Goal: Task Accomplishment & Management: Use online tool/utility

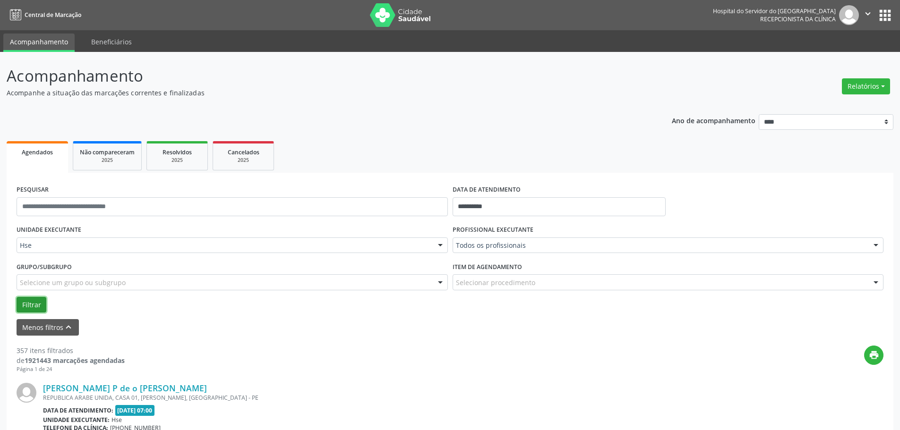
click at [18, 301] on button "Filtrar" at bounding box center [32, 305] width 30 height 16
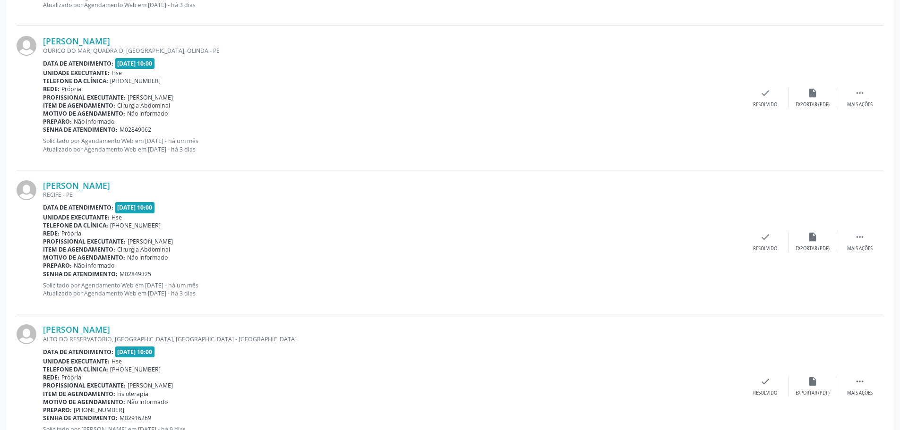
scroll to position [2150, 0]
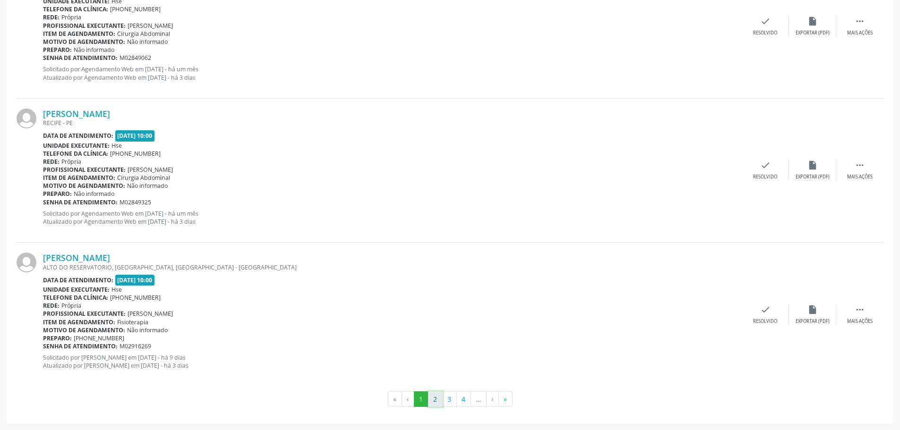
click at [435, 401] on button "2" at bounding box center [435, 400] width 15 height 16
click at [448, 396] on button "3" at bounding box center [449, 400] width 15 height 16
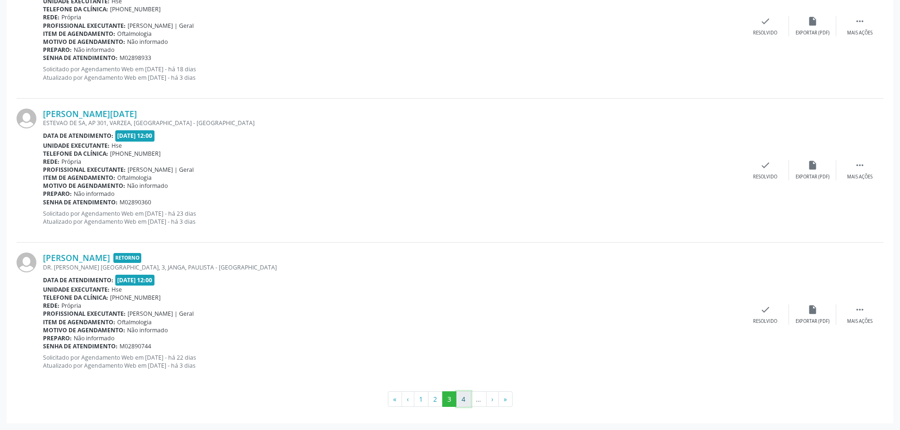
click at [462, 398] on button "4" at bounding box center [463, 400] width 15 height 16
click at [464, 395] on button "5" at bounding box center [465, 400] width 15 height 16
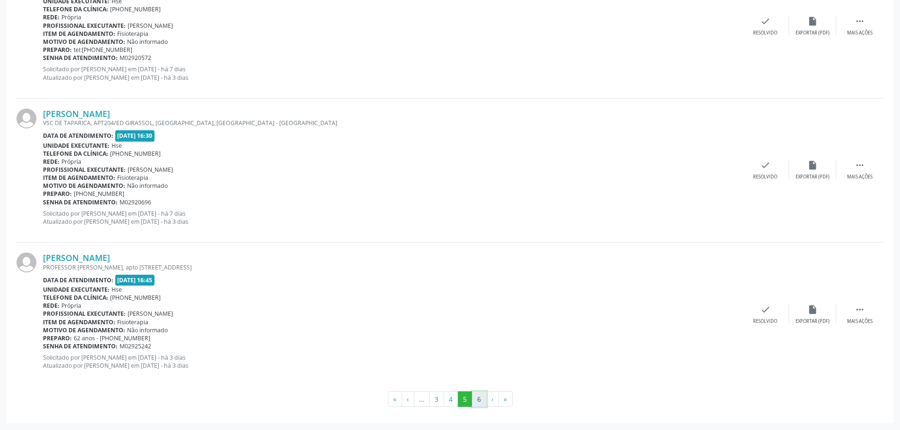
click at [474, 400] on button "6" at bounding box center [479, 400] width 15 height 16
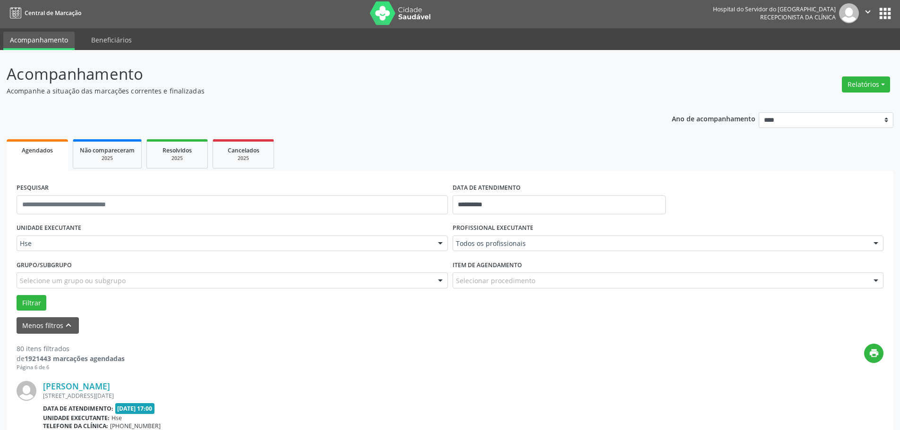
scroll to position [0, 0]
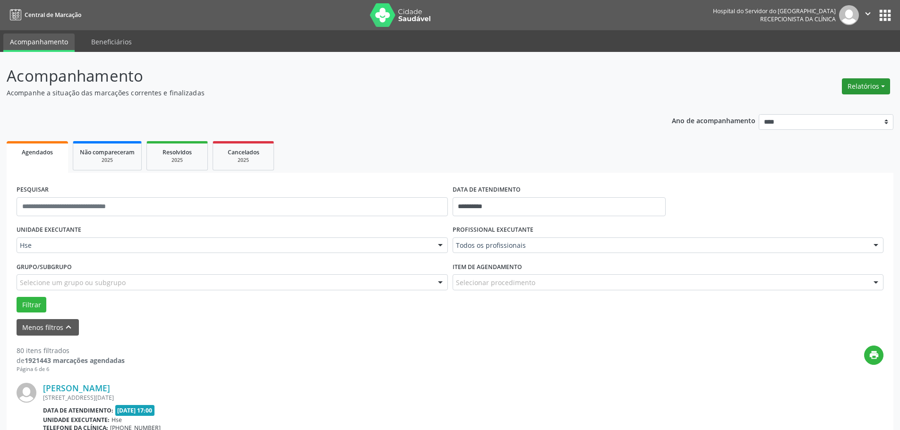
click at [874, 84] on button "Relatórios" at bounding box center [866, 86] width 48 height 16
click at [836, 106] on link "Agendamentos" at bounding box center [840, 106] width 102 height 13
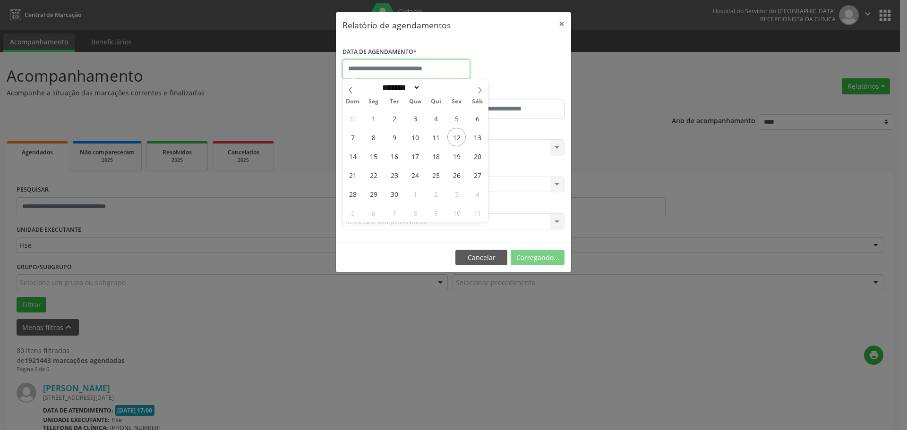
click at [378, 73] on input "text" at bounding box center [406, 69] width 128 height 19
click at [556, 23] on button "×" at bounding box center [561, 23] width 19 height 23
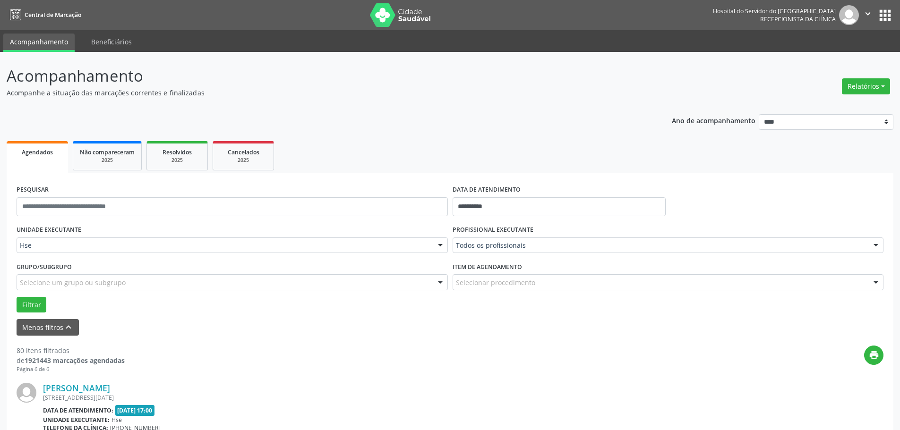
click at [30, 306] on button "Filtrar" at bounding box center [32, 305] width 30 height 16
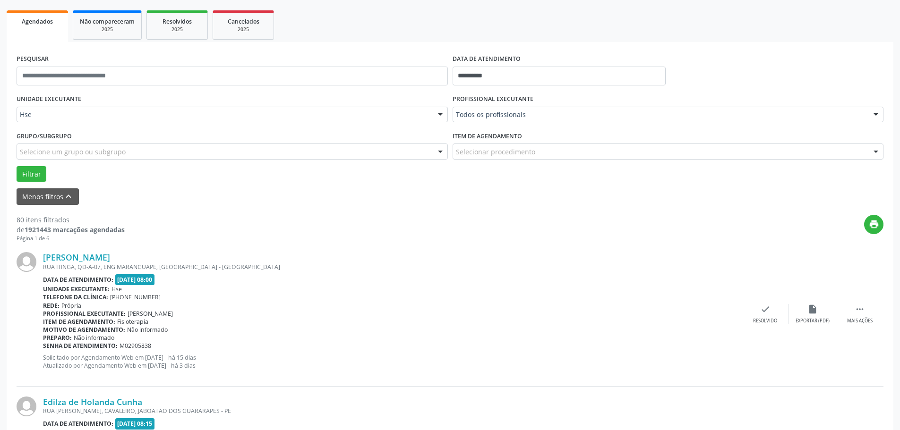
scroll to position [94, 0]
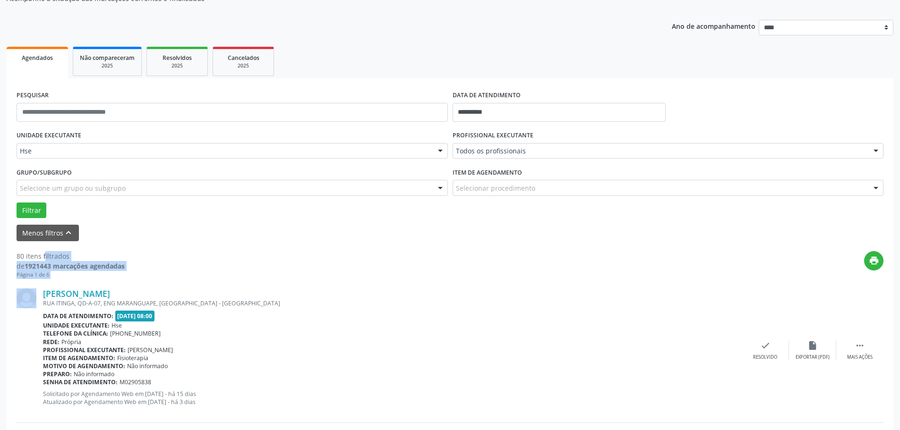
drag, startPoint x: 16, startPoint y: 255, endPoint x: 159, endPoint y: 274, distance: 144.3
click at [229, 260] on div "print" at bounding box center [504, 265] width 759 height 28
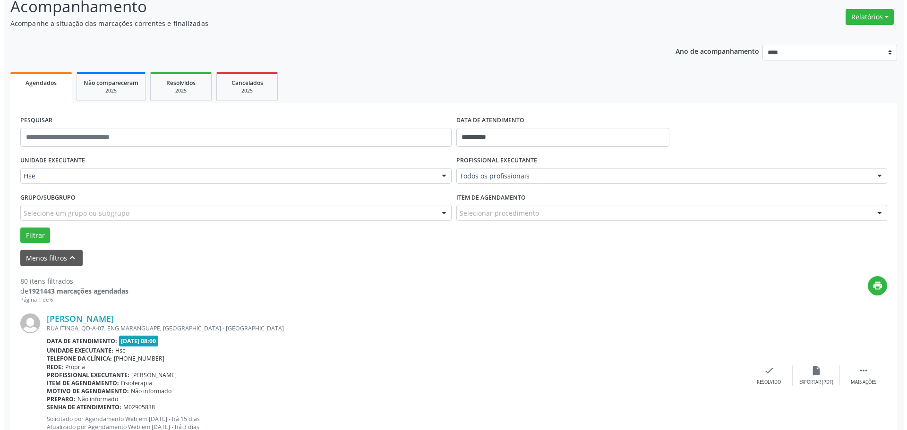
scroll to position [0, 0]
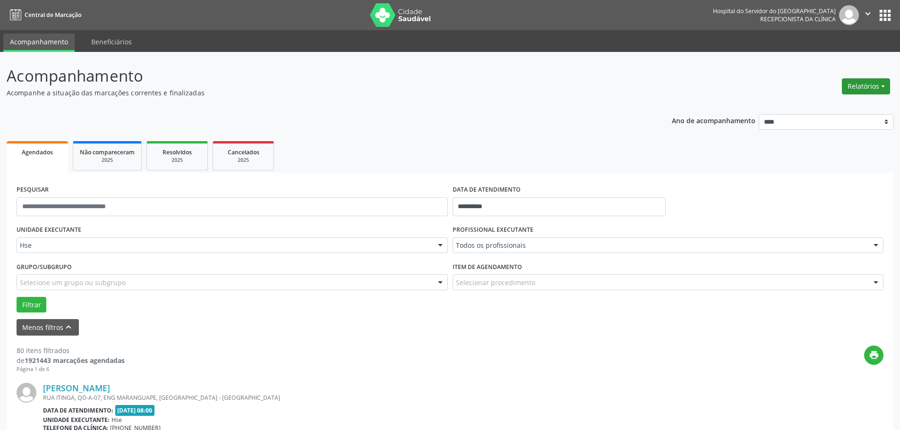
click at [885, 88] on button "Relatórios" at bounding box center [866, 86] width 48 height 16
click at [804, 108] on link "Agendamentos" at bounding box center [840, 106] width 102 height 13
select select "*"
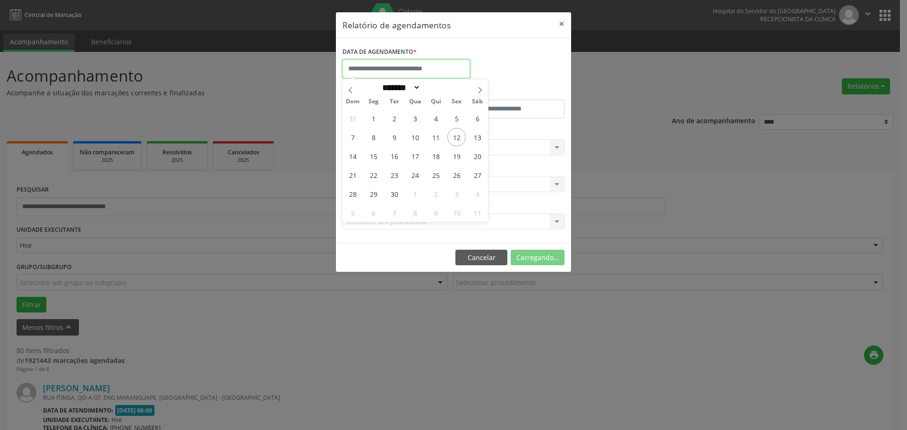
click at [386, 70] on input "text" at bounding box center [406, 69] width 128 height 19
click at [461, 137] on span "12" at bounding box center [456, 137] width 18 height 18
type input "**********"
click at [440, 139] on span "11" at bounding box center [436, 137] width 18 height 18
select select "*"
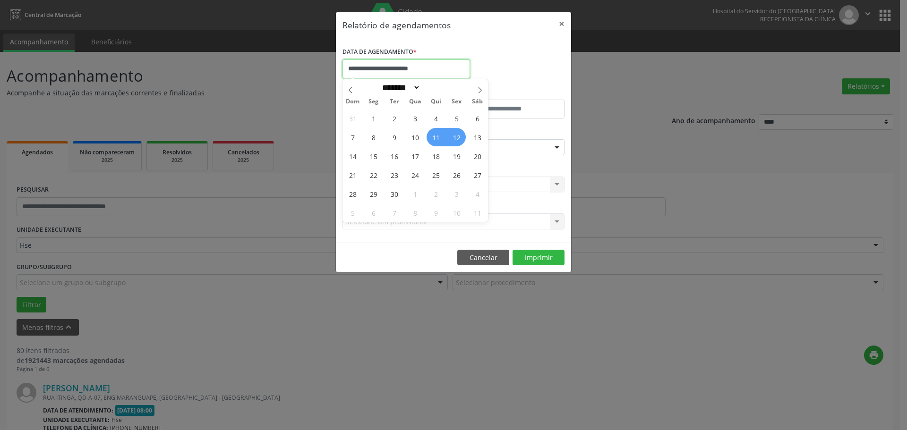
click at [423, 77] on body "**********" at bounding box center [453, 215] width 907 height 430
click at [437, 135] on span "11" at bounding box center [436, 137] width 18 height 18
type input "**********"
click at [437, 135] on span "11" at bounding box center [436, 137] width 18 height 18
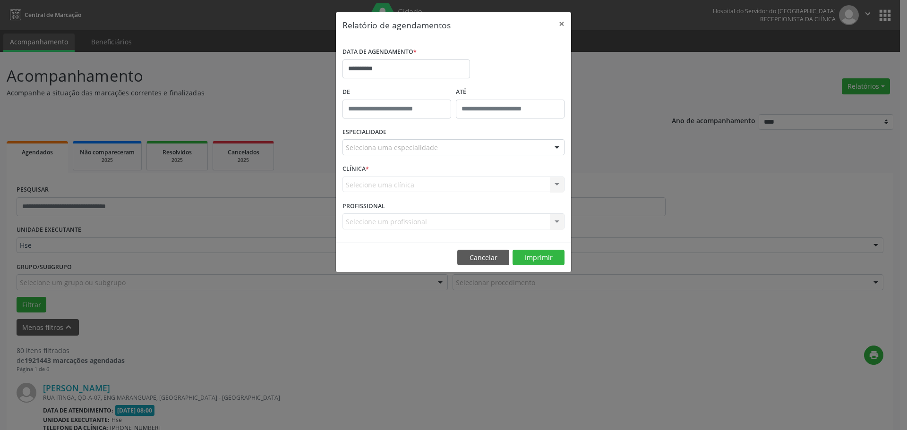
click at [402, 154] on div "Seleciona uma especialidade" at bounding box center [453, 147] width 222 height 16
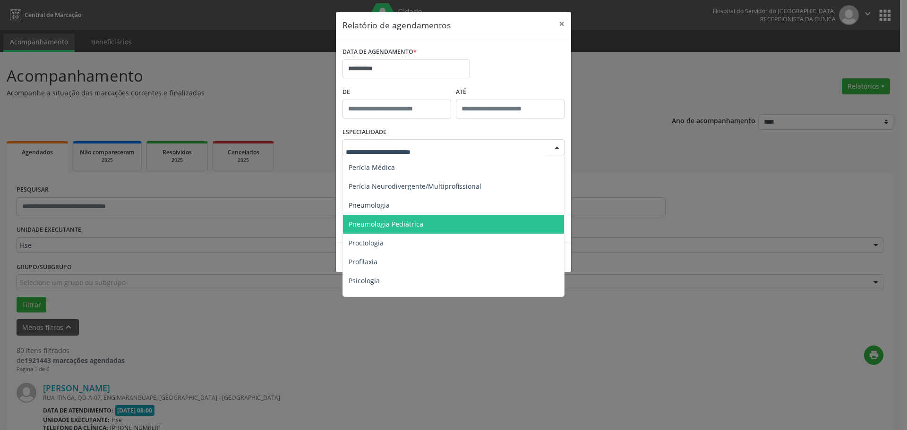
scroll to position [1623, 0]
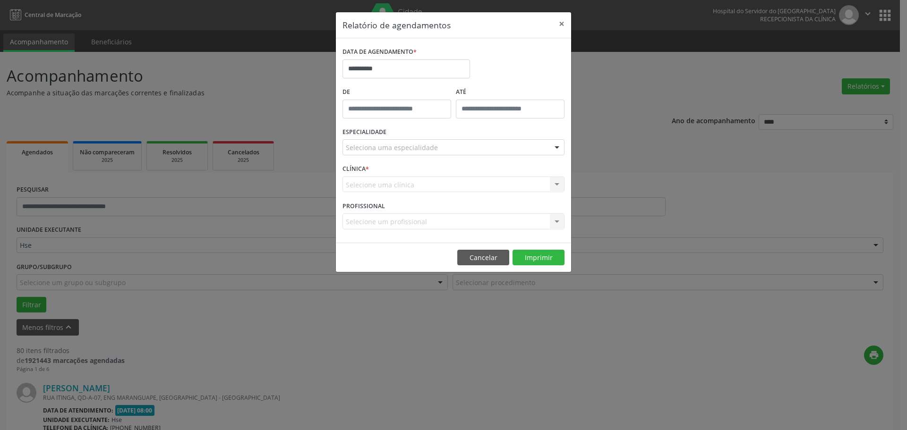
click at [527, 31] on header "Relatório de agendamentos ×" at bounding box center [453, 25] width 235 height 26
click at [562, 25] on button "×" at bounding box center [561, 23] width 19 height 23
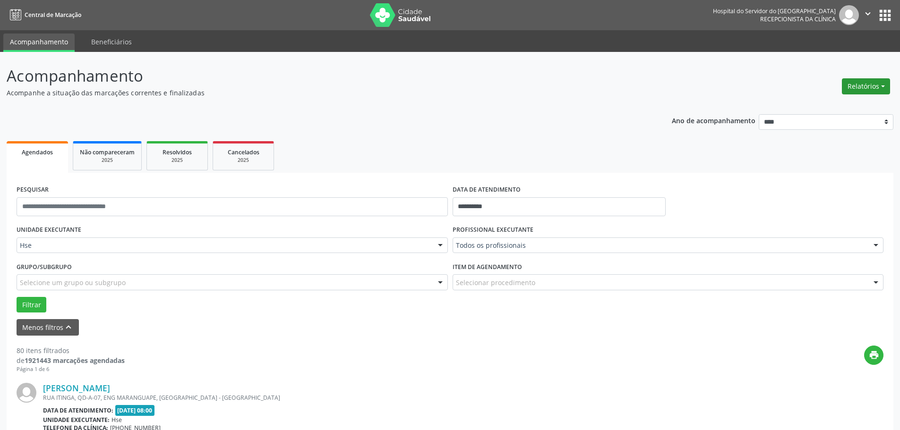
click at [871, 87] on button "Relatórios" at bounding box center [866, 86] width 48 height 16
click at [852, 103] on link "Agendamentos" at bounding box center [840, 106] width 102 height 13
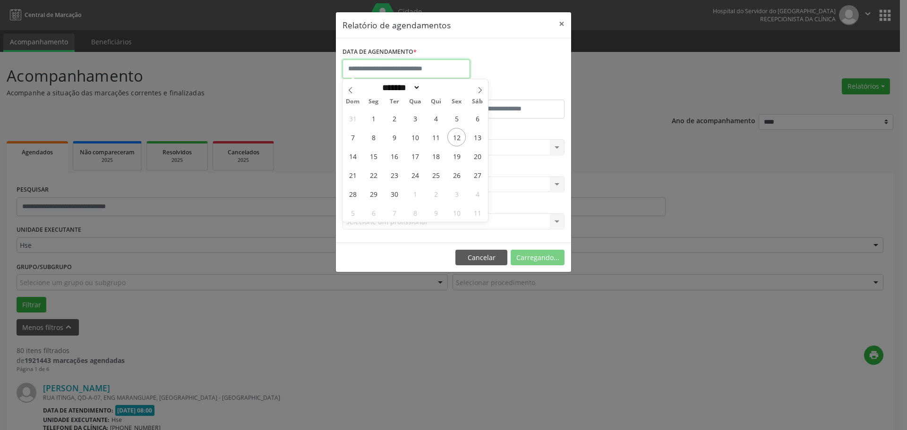
click at [414, 65] on input "text" at bounding box center [406, 69] width 128 height 19
click at [449, 139] on span "12" at bounding box center [456, 137] width 18 height 18
type input "**********"
click at [449, 139] on span "12" at bounding box center [456, 137] width 18 height 18
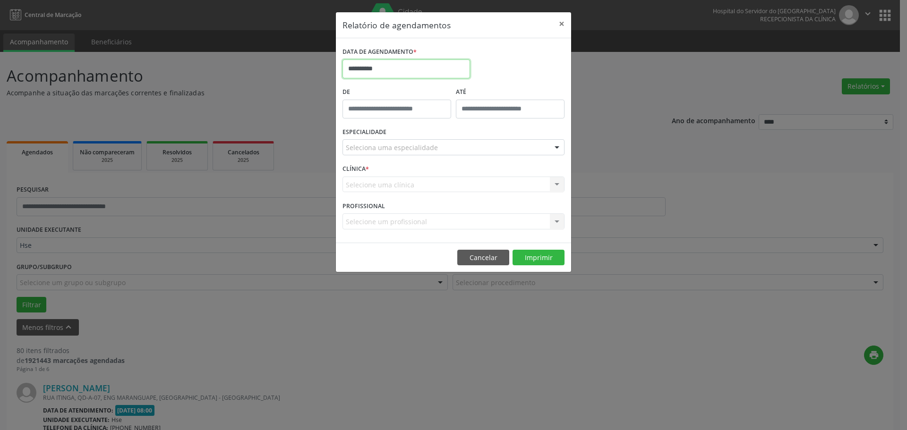
click at [413, 70] on input "**********" at bounding box center [406, 69] width 128 height 19
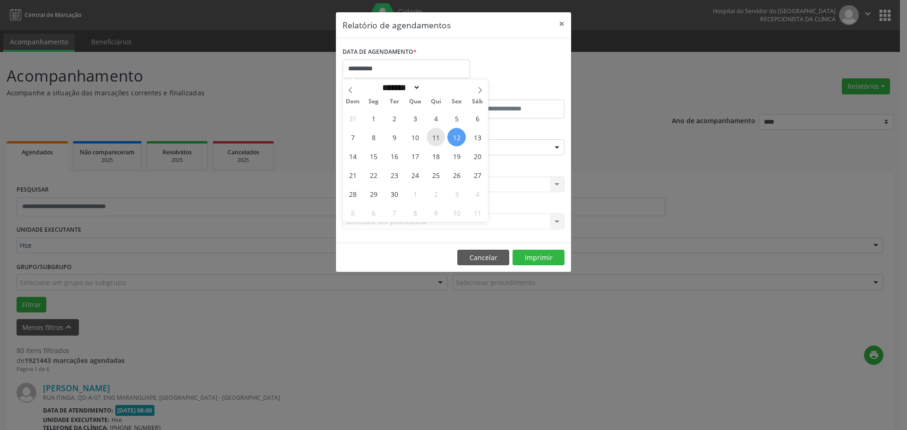
click at [438, 135] on span "11" at bounding box center [436, 137] width 18 height 18
type input "**********"
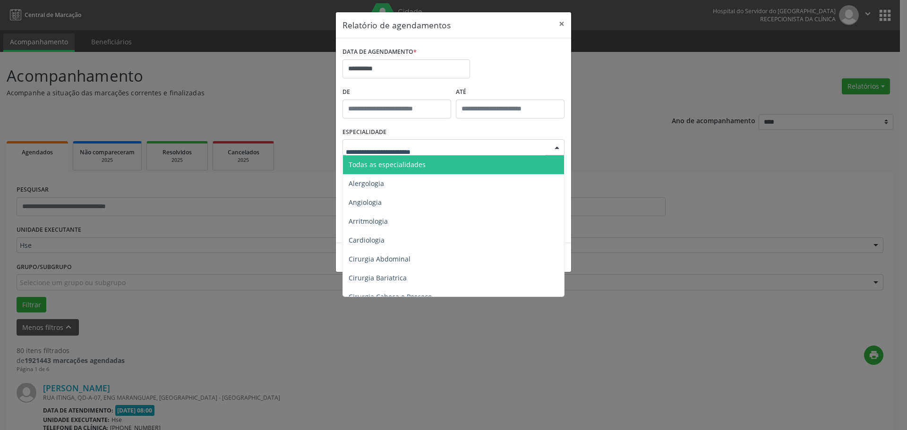
click at [398, 162] on span "Todas as especialidades" at bounding box center [387, 164] width 77 height 9
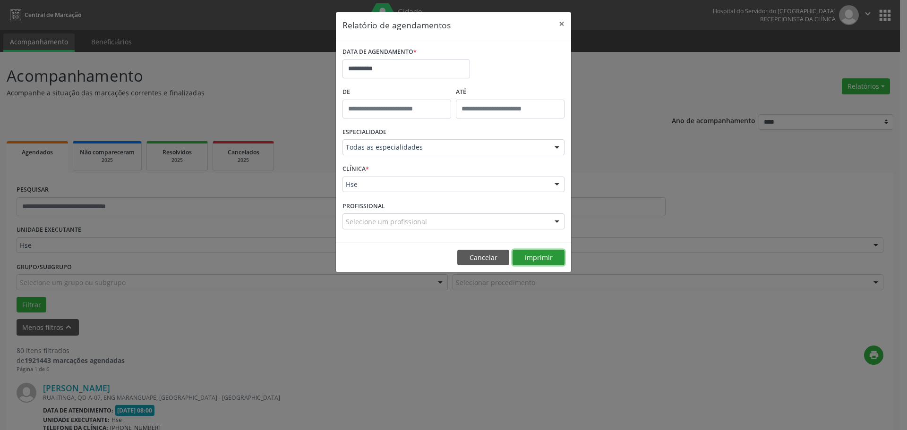
click at [540, 261] on button "Imprimir" at bounding box center [539, 258] width 52 height 16
